Goal: Information Seeking & Learning: Find specific fact

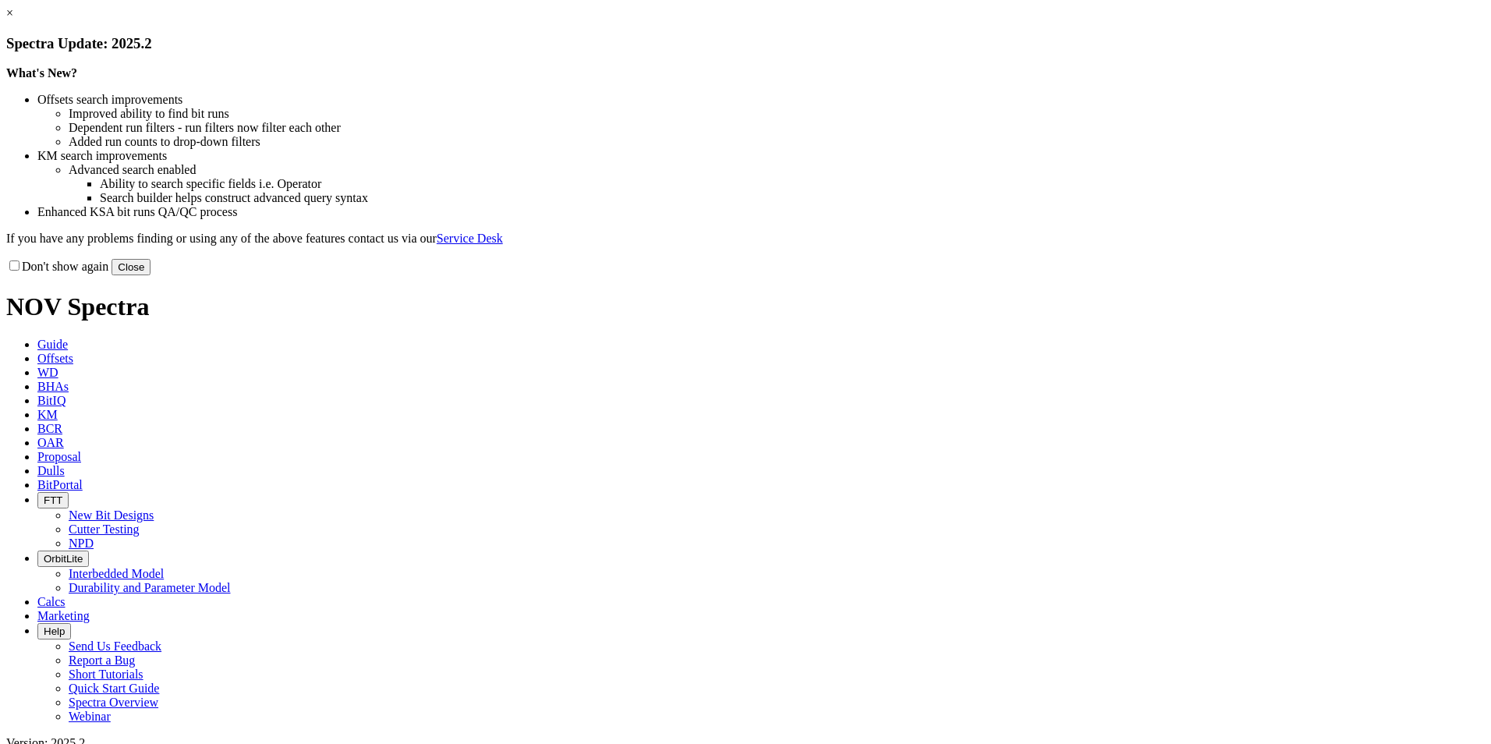
click at [150, 275] on button "Close" at bounding box center [130, 267] width 39 height 16
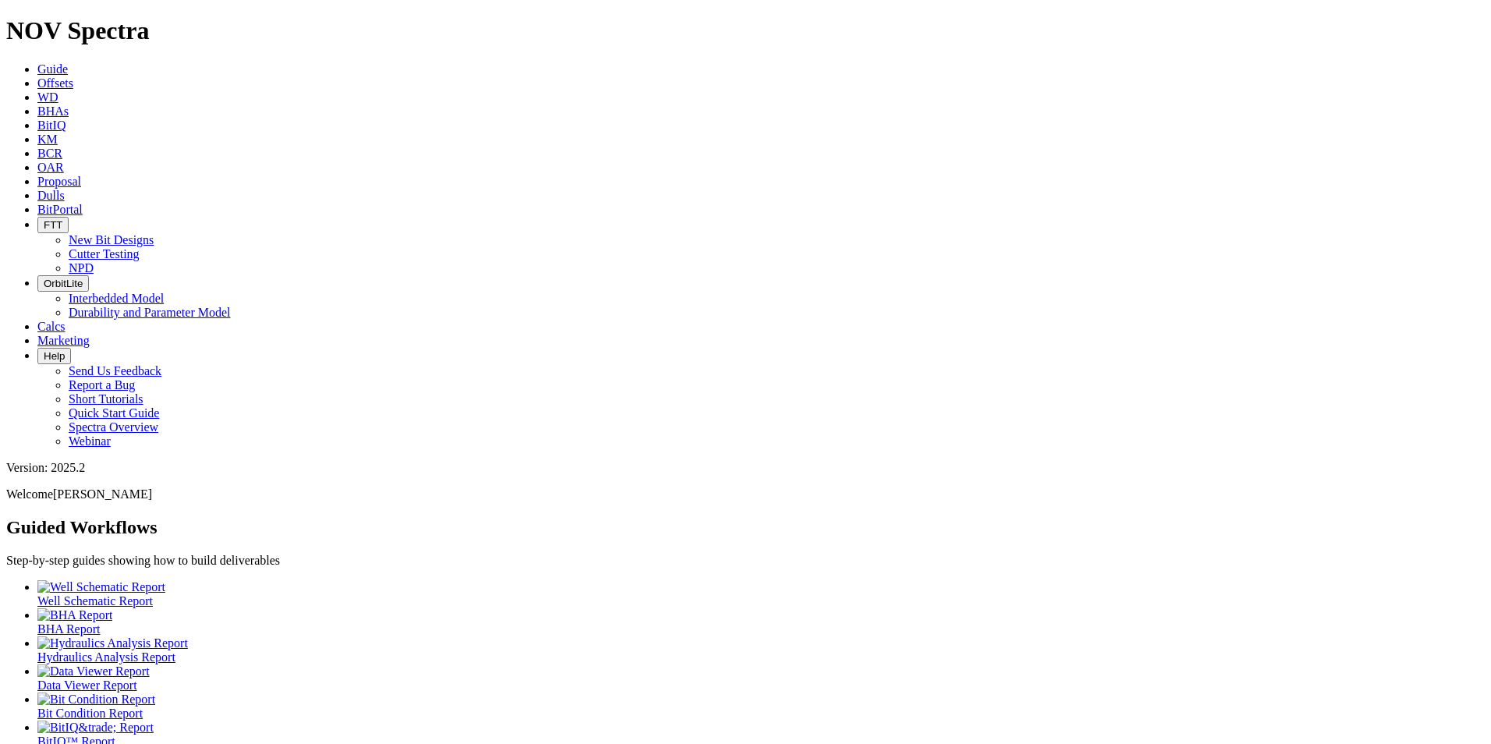
click at [65, 189] on span "Dulls" at bounding box center [50, 195] width 27 height 13
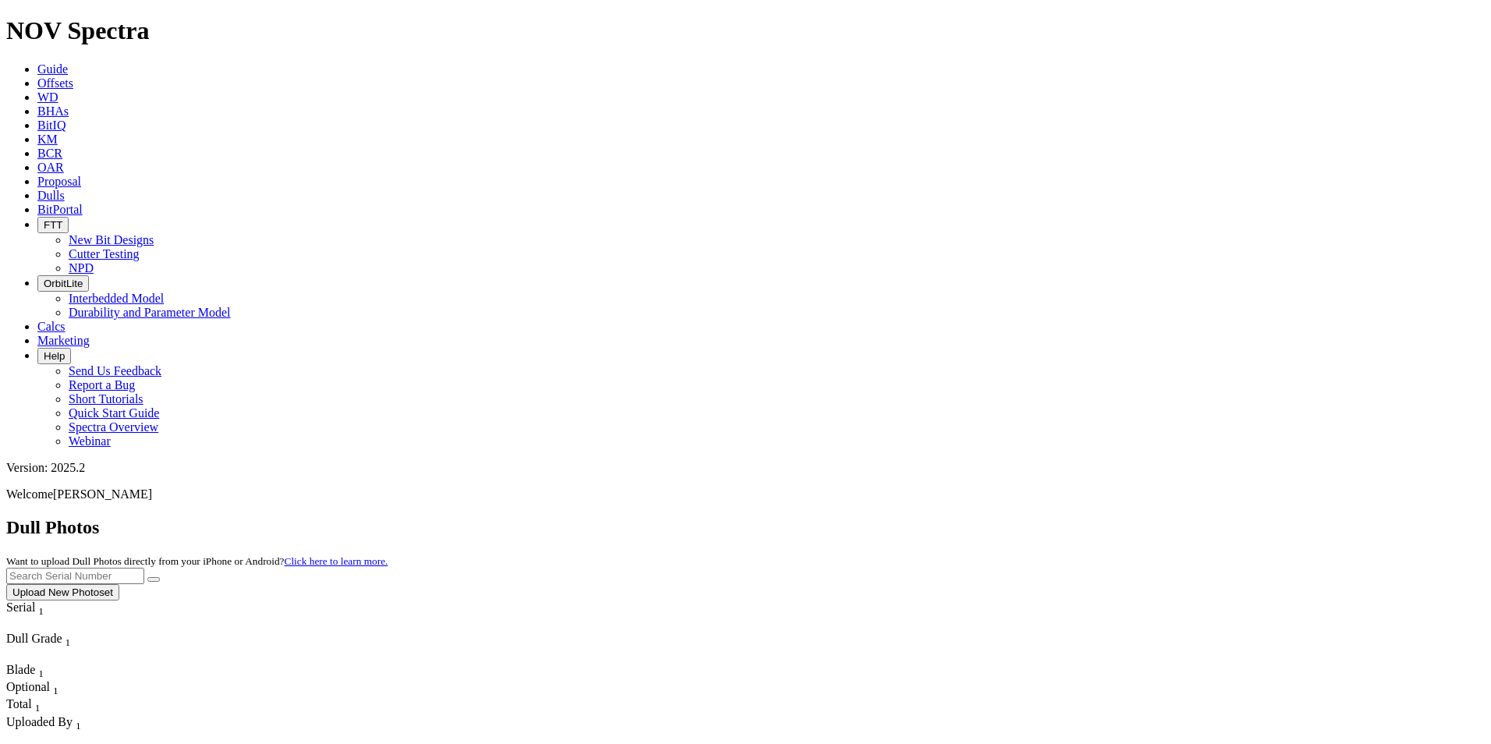
click at [144, 568] on input "text" at bounding box center [75, 576] width 138 height 16
paste input "A319687"
type input "A319687"
click at [160, 577] on button "submit" at bounding box center [153, 579] width 12 height 5
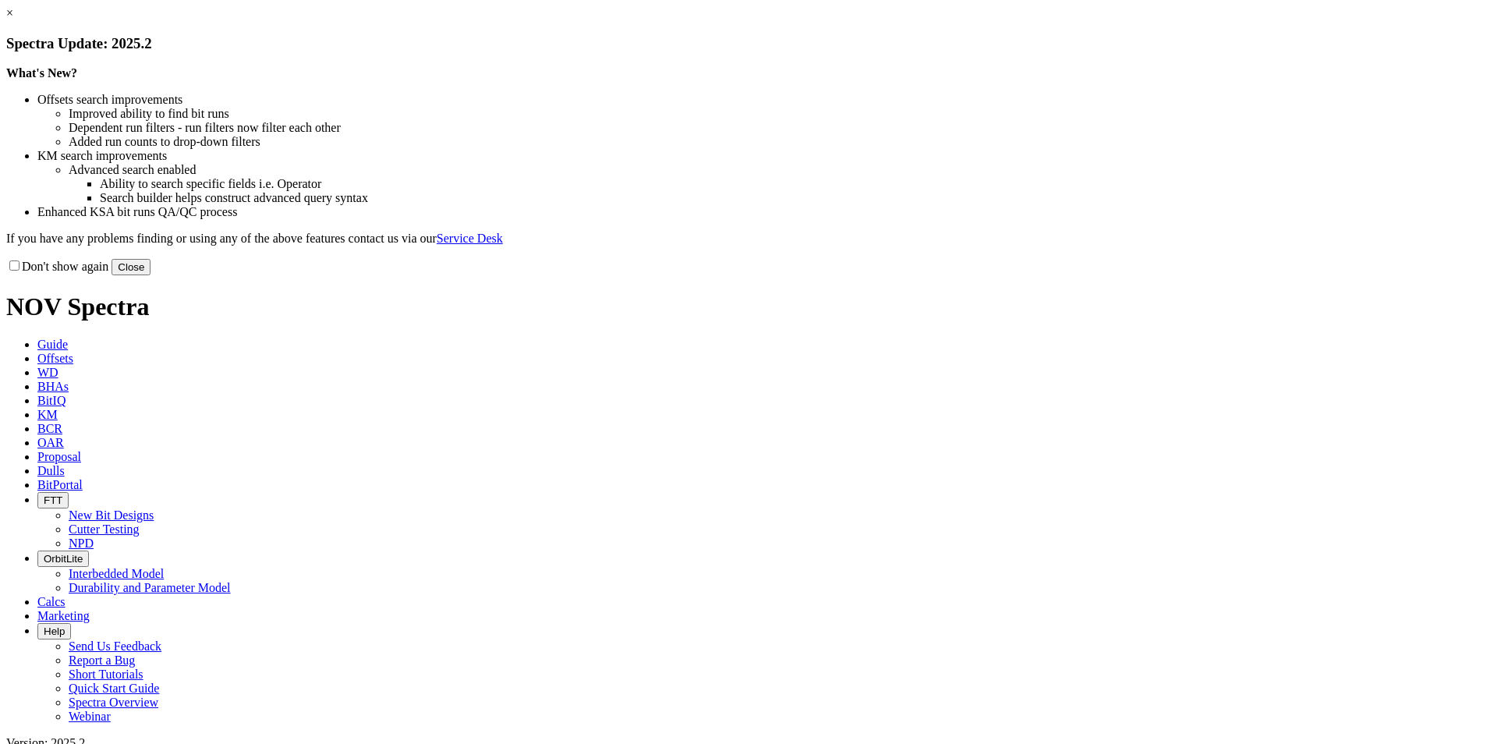
click at [150, 275] on button "Close" at bounding box center [130, 267] width 39 height 16
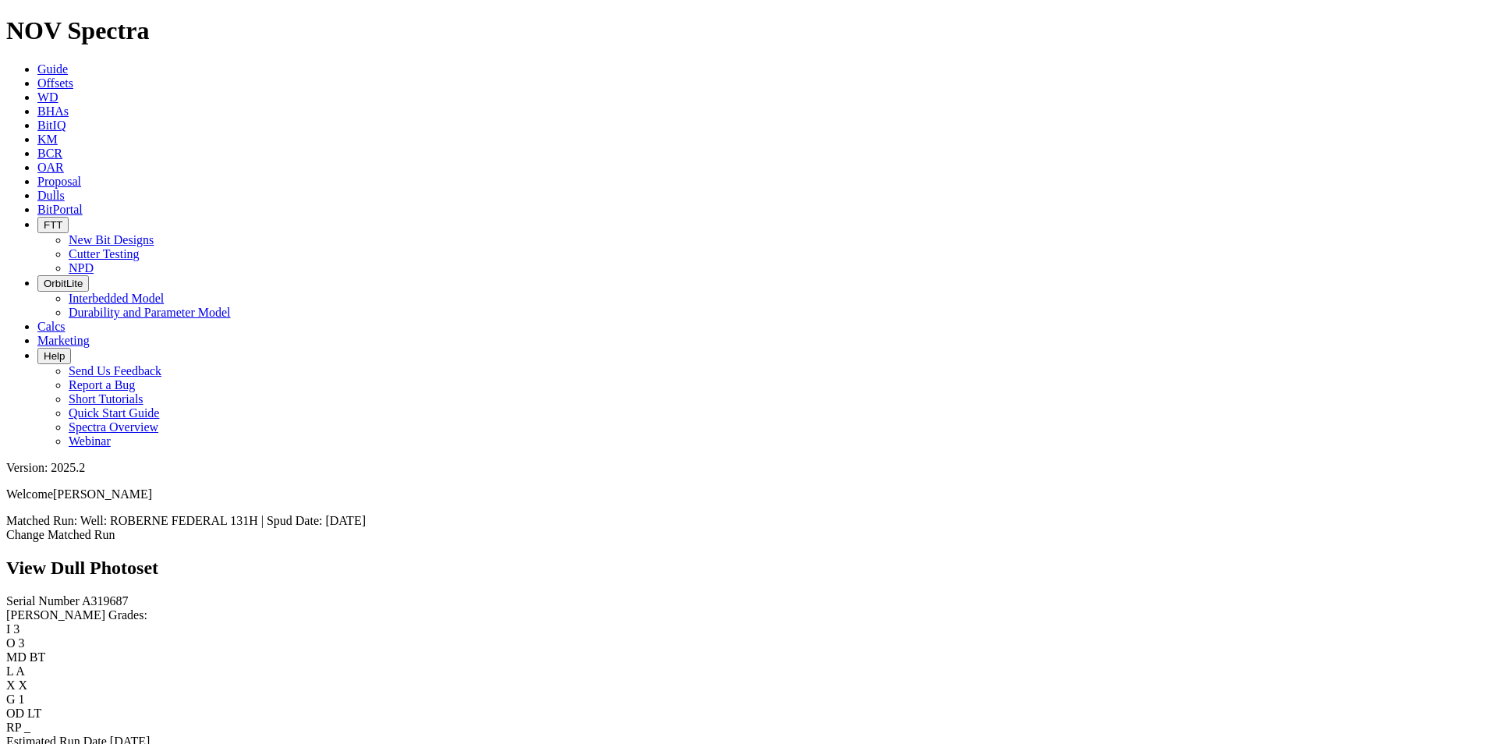
click at [136, 734] on div "Estimated Run Date [DATE]" at bounding box center [745, 741] width 1478 height 14
click at [94, 743] on link "Bit Condition Report" at bounding box center [58, 754] width 105 height 13
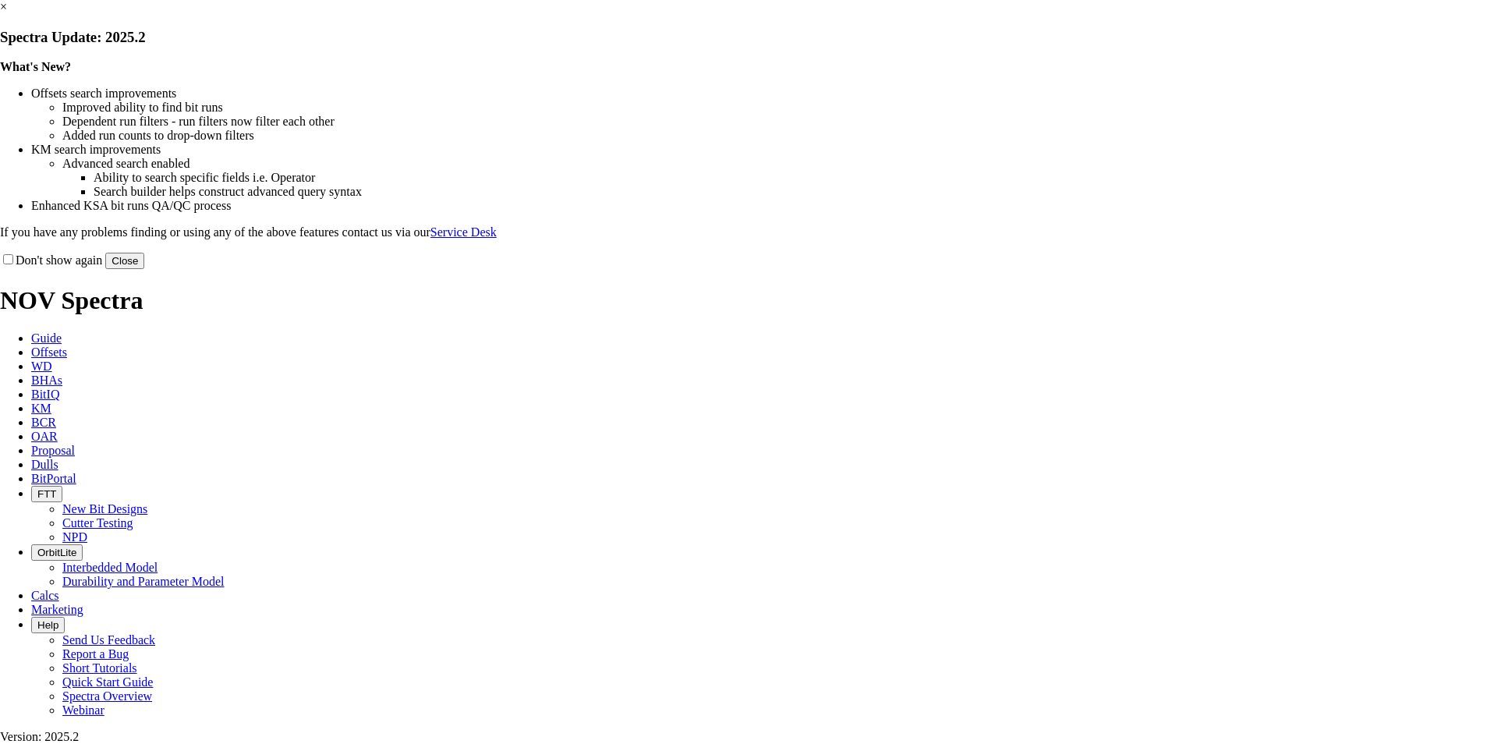
click at [144, 269] on button "Close" at bounding box center [124, 261] width 39 height 16
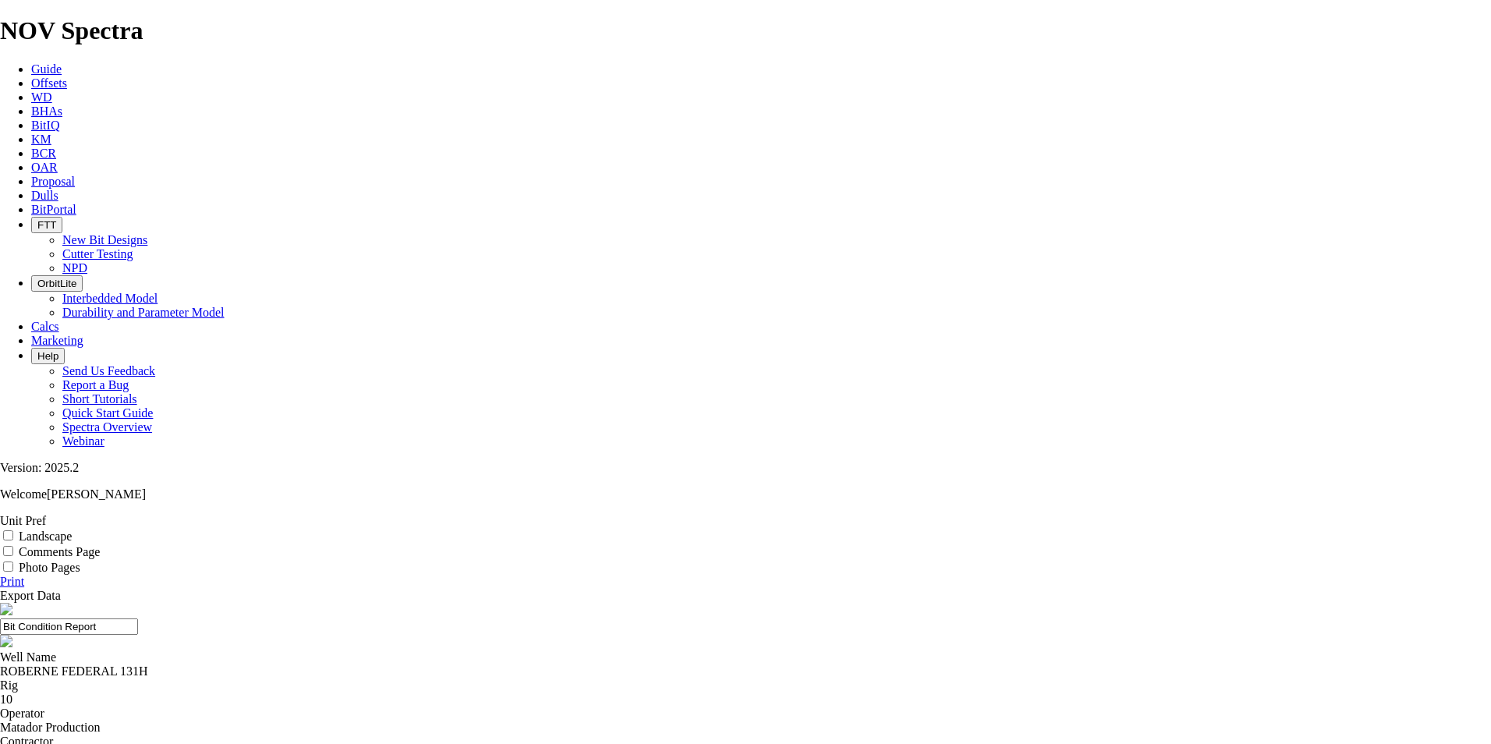
click at [596, 664] on div "ROBERNE FEDERAL 131H" at bounding box center [745, 671] width 1491 height 14
click at [600, 664] on div "ROBERNE FEDERAL 131H" at bounding box center [745, 671] width 1491 height 14
